Goal: Check status: Check status

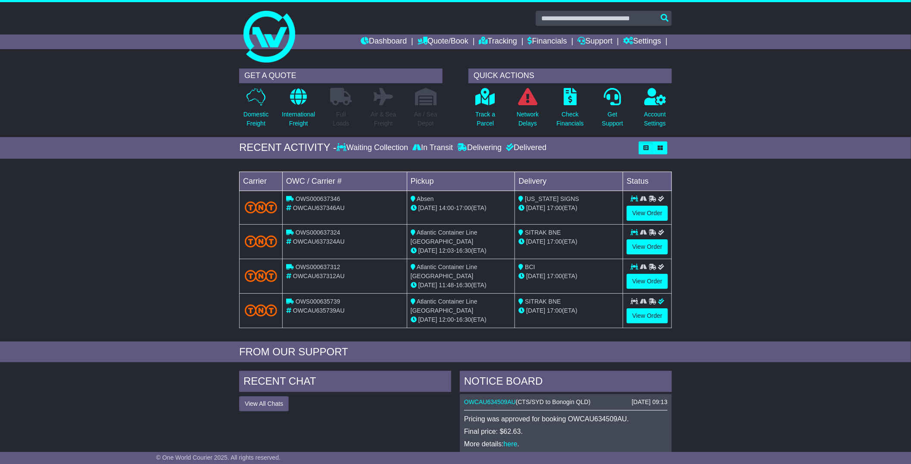
click at [324, 309] on span "OWCAU635739AU" at bounding box center [319, 310] width 52 height 7
copy span "OWCAU635739AU"
